Goal: Transaction & Acquisition: Purchase product/service

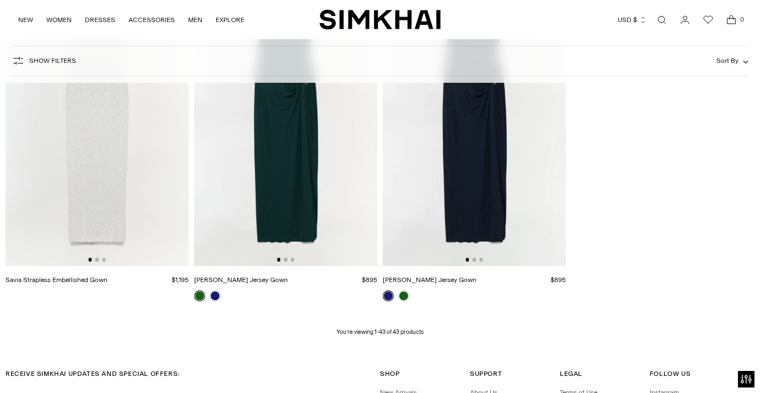
scroll to position [3547, 0]
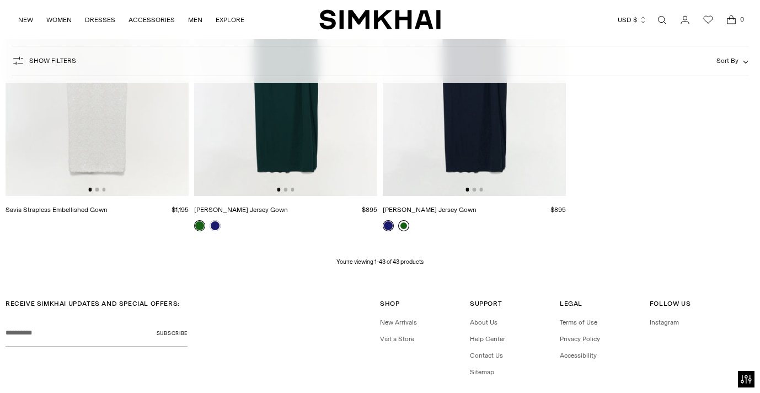
click at [405, 226] on link at bounding box center [403, 225] width 11 height 11
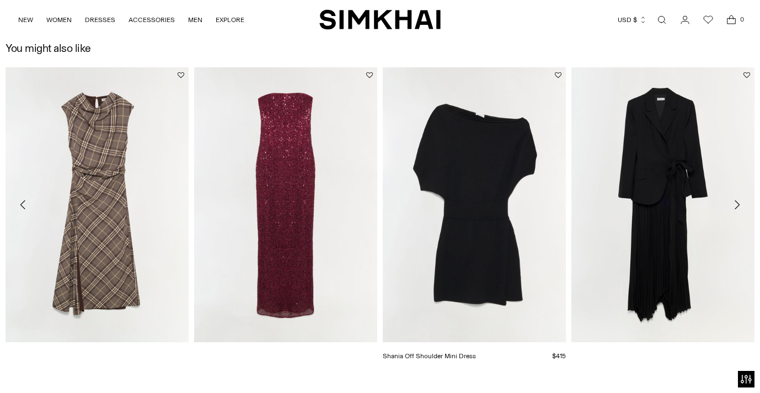
scroll to position [1506, 0]
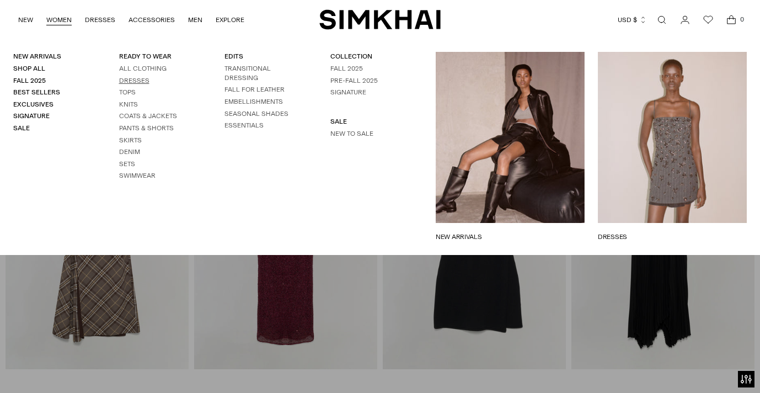
click at [127, 79] on link "Dresses" at bounding box center [134, 81] width 30 height 8
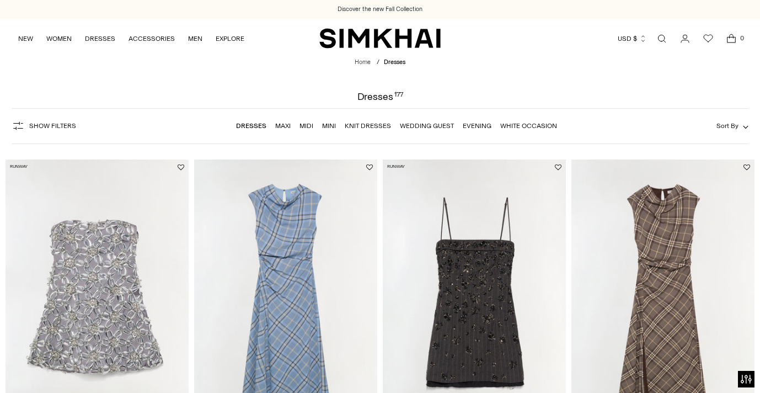
scroll to position [797, 0]
